Goal: Book appointment/travel/reservation

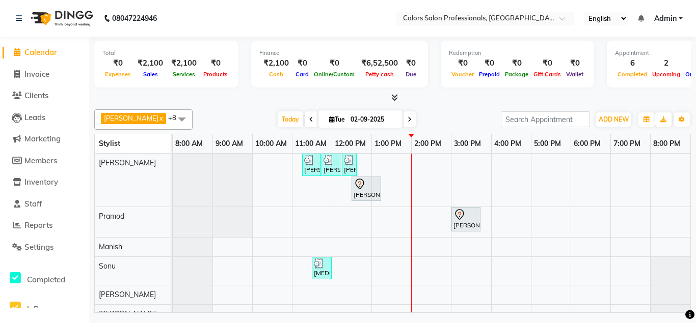
click at [439, 248] on div "[PERSON_NAME] Client, TK02, 11:15 AM-11:45 AM, Hair Cut - Hair Cut [DEMOGRAPHIC…" at bounding box center [431, 265] width 517 height 222
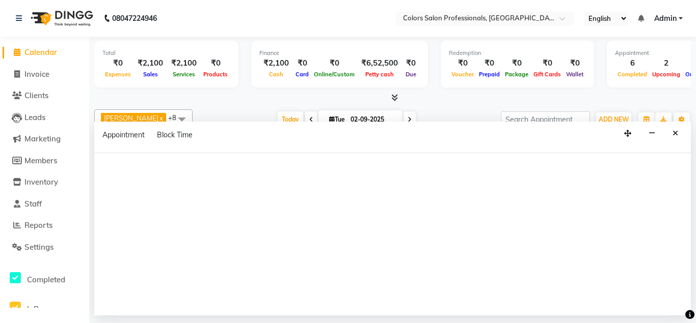
select select "60230"
select select "tentative"
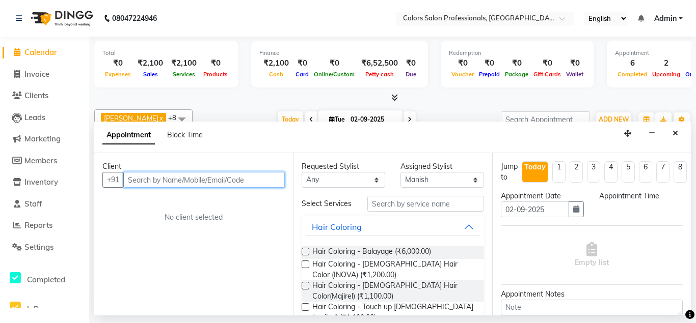
select select "840"
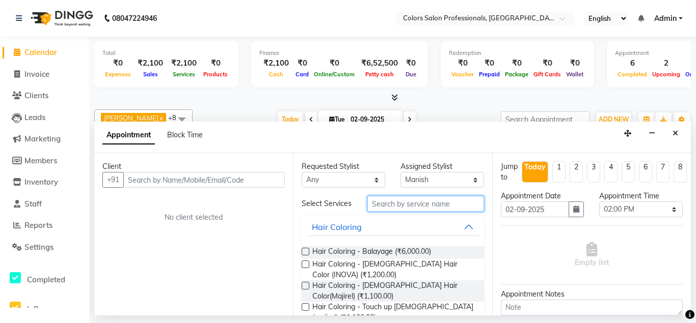
click at [388, 203] on input "text" at bounding box center [425, 204] width 116 height 16
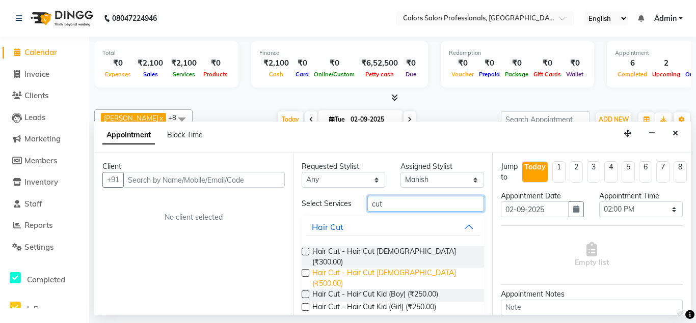
type input "cut"
click at [386, 268] on span "Hair Cut - Hair Cut [DEMOGRAPHIC_DATA] (₹500.00)" at bounding box center [393, 278] width 163 height 21
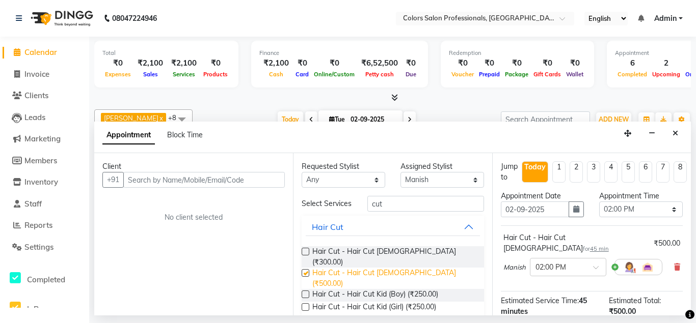
checkbox input "false"
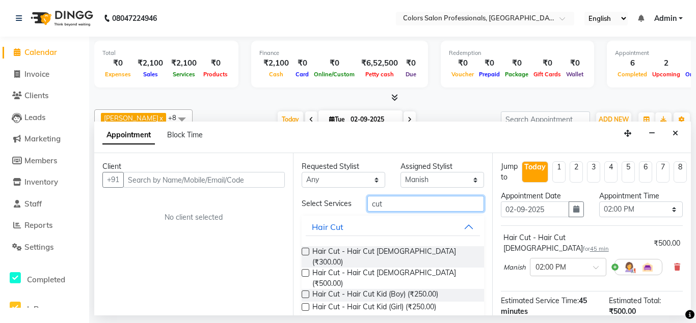
click at [397, 201] on input "cut" at bounding box center [425, 204] width 116 height 16
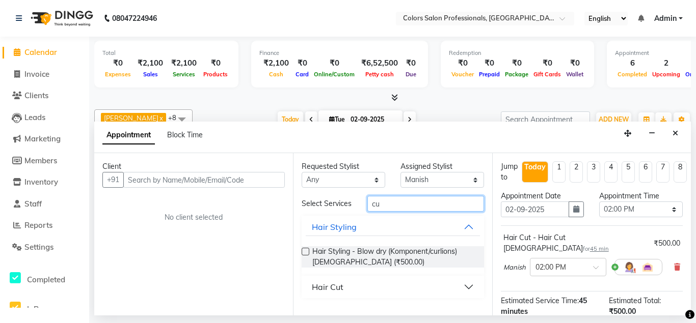
type input "c"
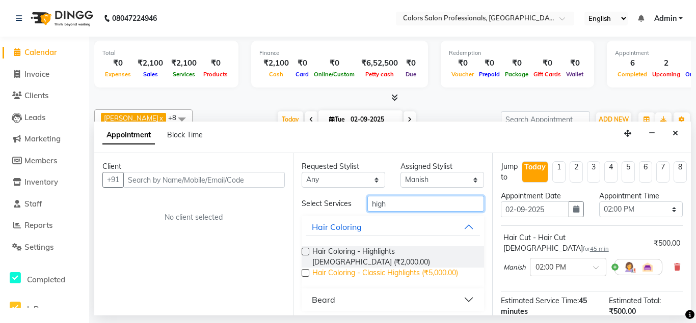
type input "high"
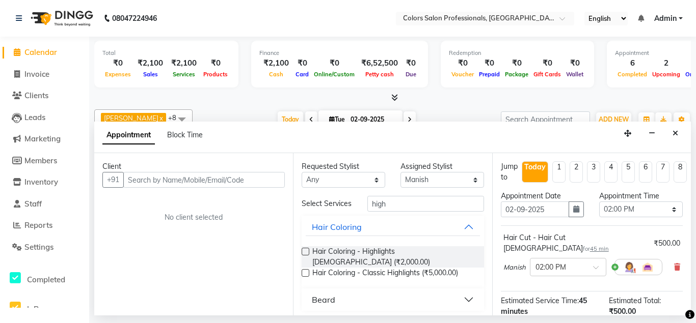
drag, startPoint x: 407, startPoint y: 265, endPoint x: 407, endPoint y: 273, distance: 7.6
click at [408, 272] on div "Hair Coloring - Highlights [DEMOGRAPHIC_DATA] (₹2,000.00) Hair Coloring - Class…" at bounding box center [392, 263] width 182 height 50
click at [411, 268] on span "Hair Coloring - Classic Highlights (₹5,000.00)" at bounding box center [385, 274] width 146 height 13
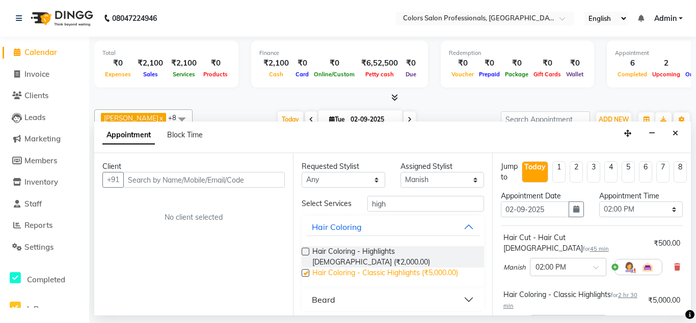
checkbox input "false"
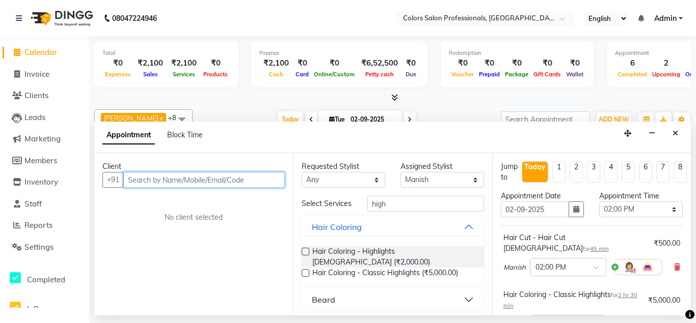
click at [215, 179] on input "text" at bounding box center [203, 180] width 161 height 16
type input "s"
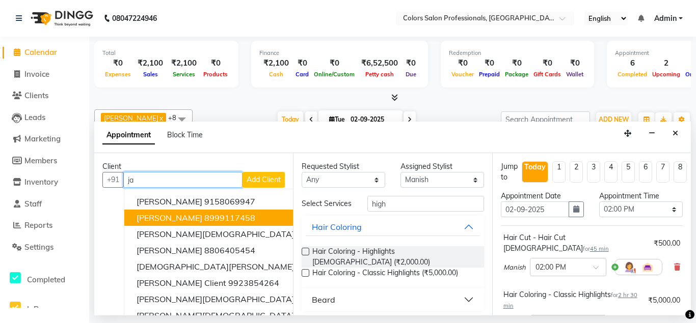
type input "j"
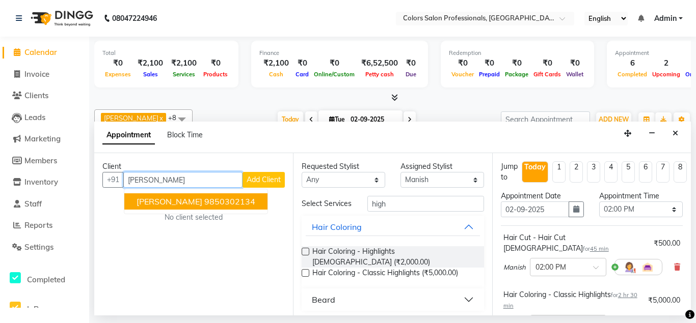
click at [213, 199] on ngb-highlight "9850302134" at bounding box center [229, 202] width 51 height 10
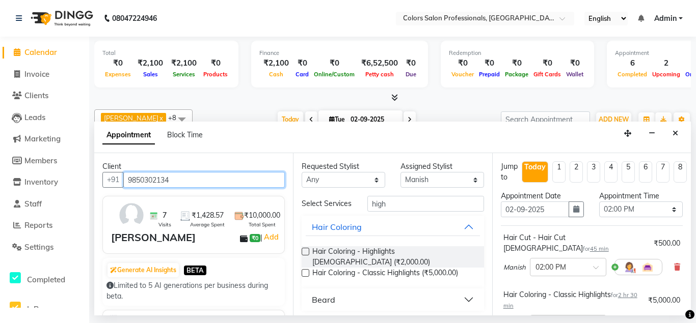
type input "9850302134"
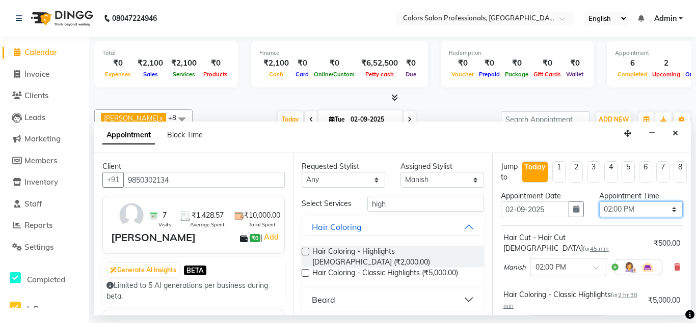
select select "930"
click option "03:30 PM" at bounding box center [0, 0] width 0 height 0
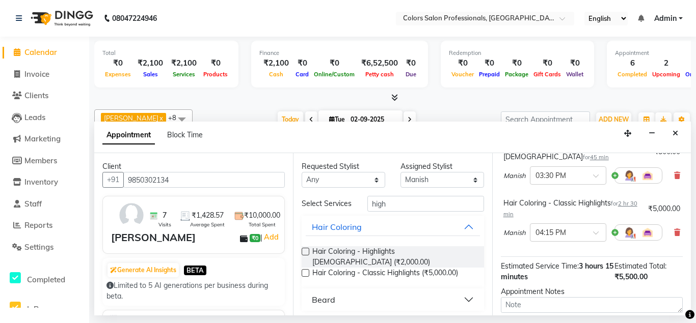
scroll to position [173, 0]
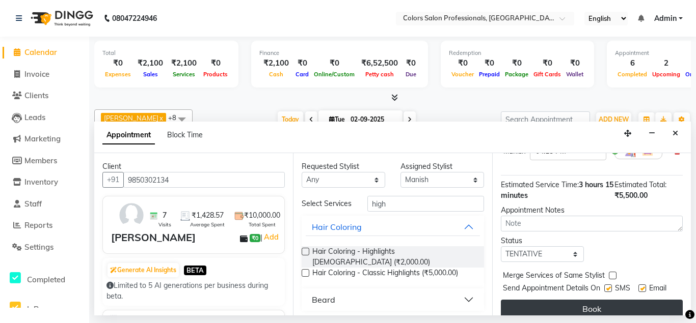
click at [526, 300] on button "Book" at bounding box center [592, 309] width 182 height 18
